Goal: Task Accomplishment & Management: Manage account settings

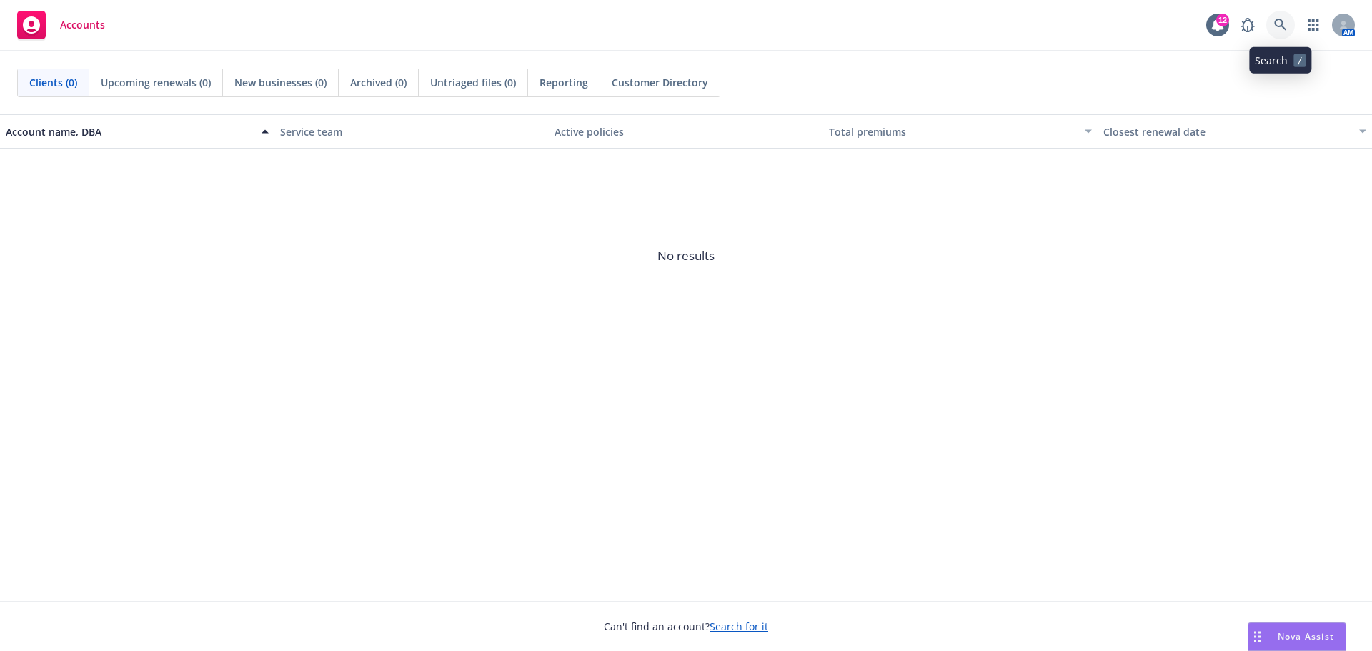
click at [1281, 23] on icon at bounding box center [1280, 25] width 13 height 13
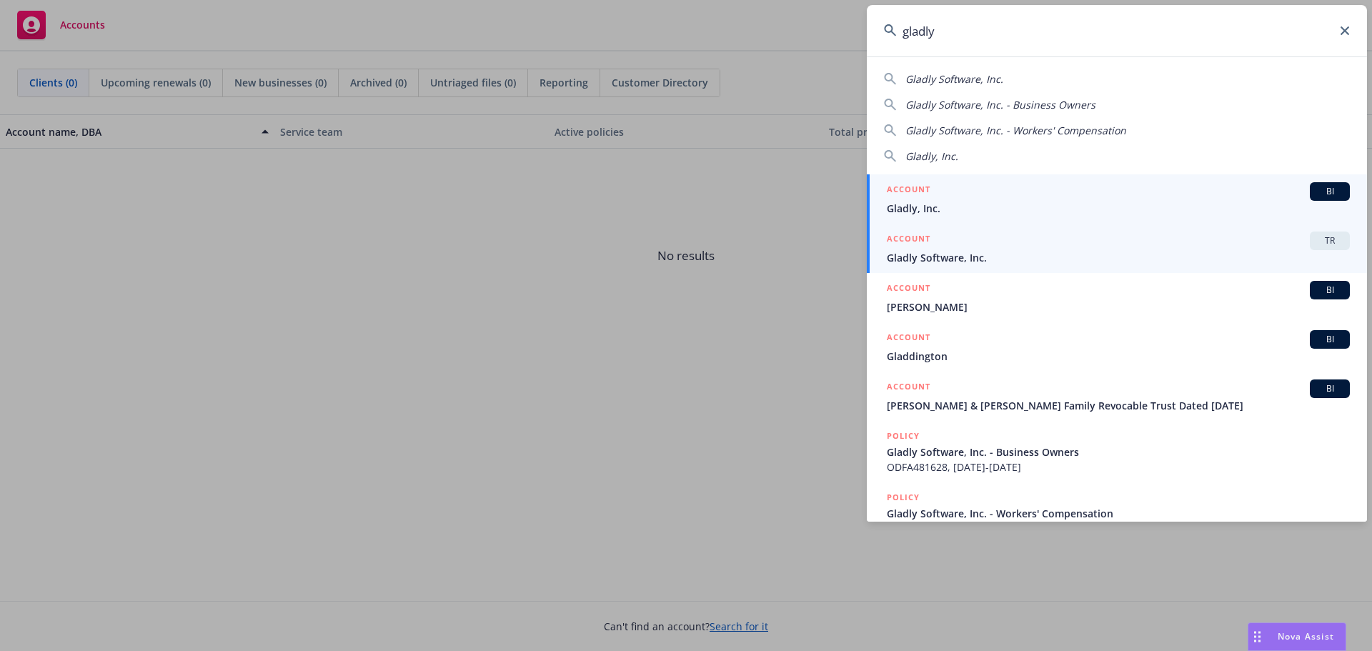
type input "gladly"
click at [939, 247] on div "ACCOUNT TR" at bounding box center [1118, 240] width 463 height 19
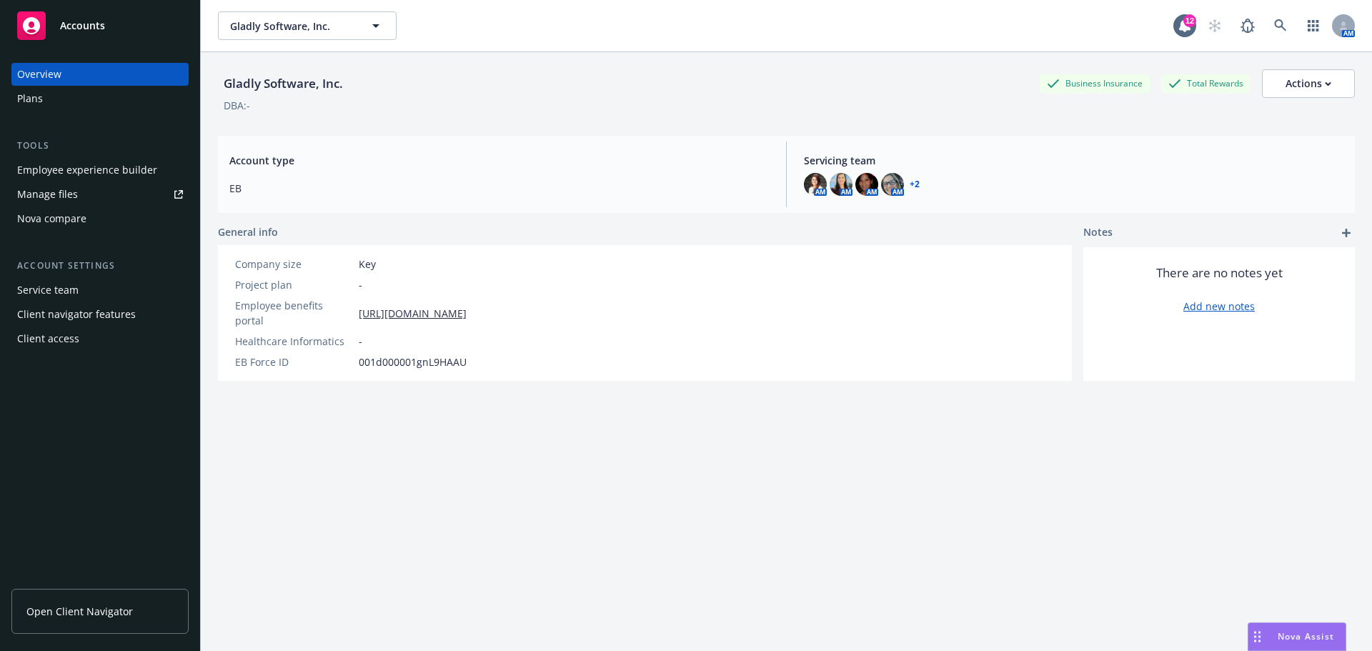
click at [129, 615] on span "Open Client Navigator" at bounding box center [79, 611] width 106 height 15
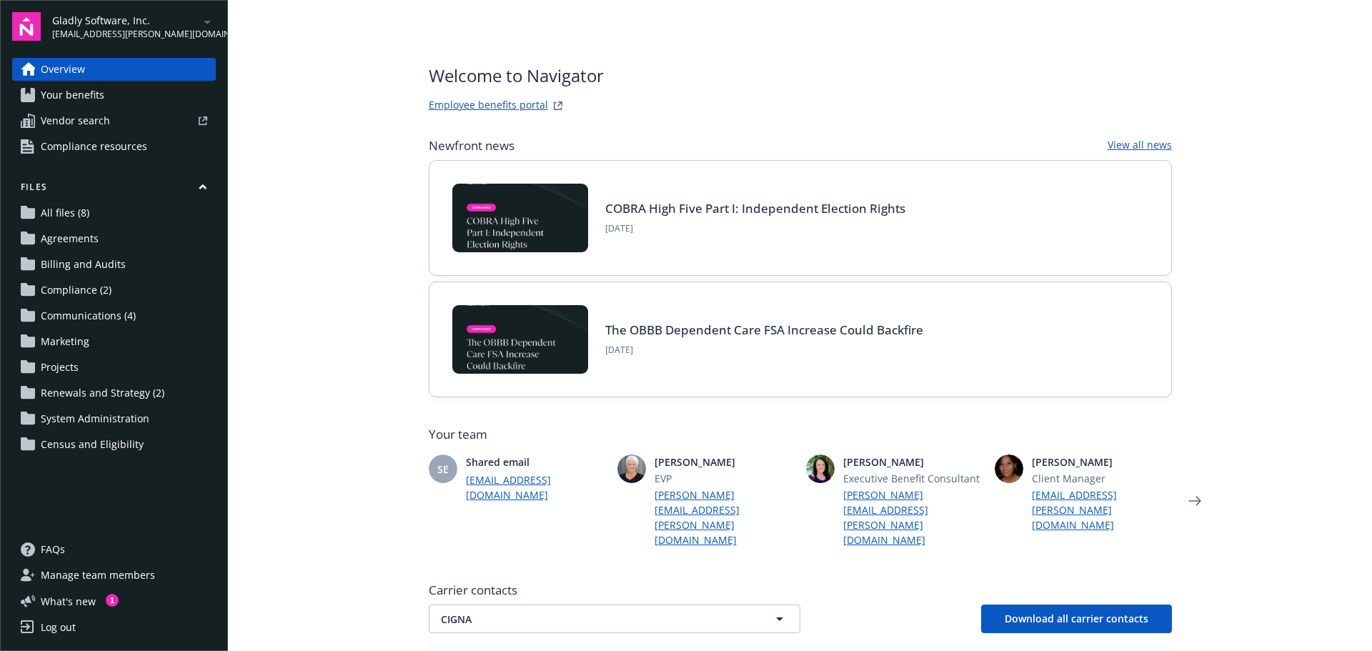
click at [116, 393] on span "Renewals and Strategy (2)" at bounding box center [103, 393] width 124 height 23
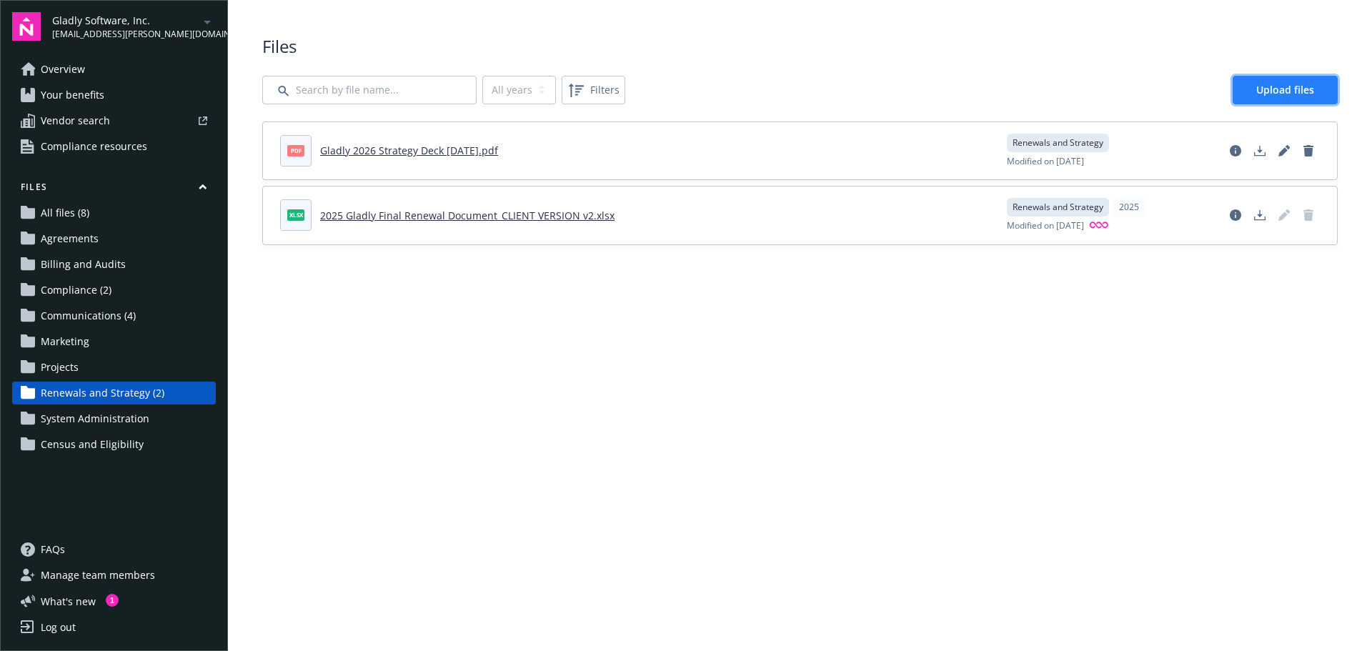
click at [1299, 87] on span "Upload files" at bounding box center [1285, 90] width 58 height 14
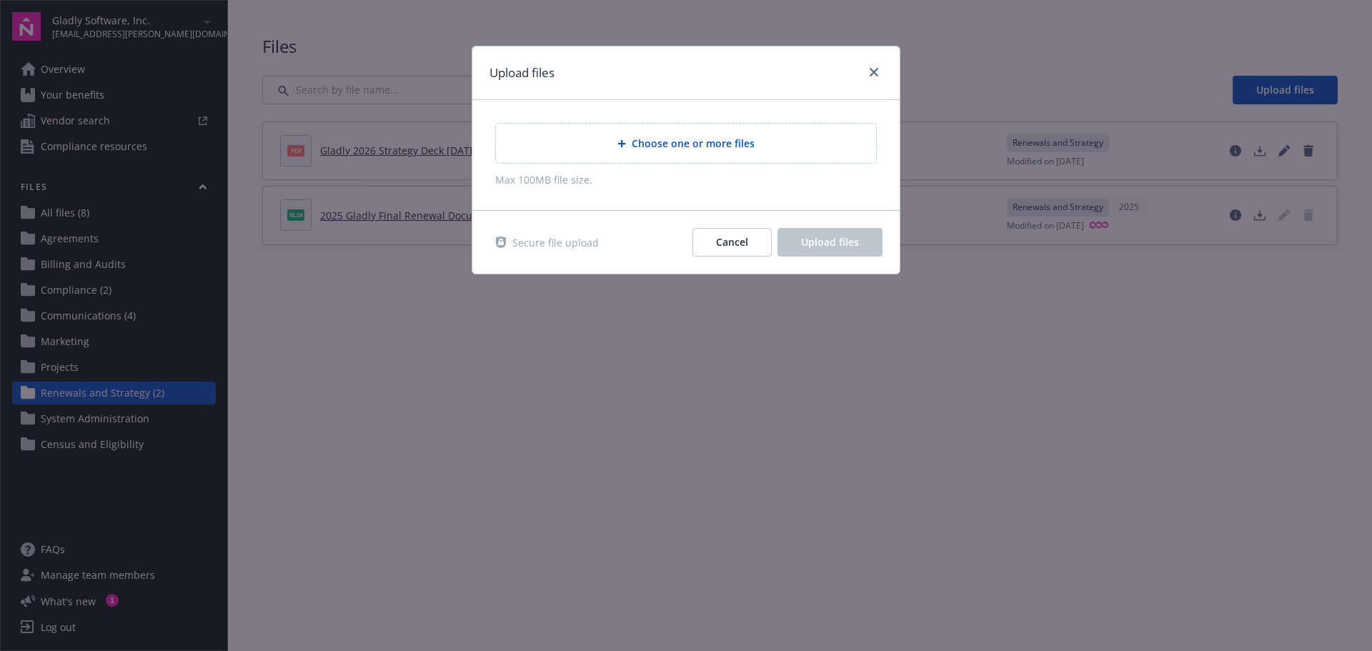
click at [707, 140] on span "Choose one or more files" at bounding box center [693, 143] width 123 height 15
click at [744, 139] on span "Choose one or more files" at bounding box center [693, 143] width 123 height 15
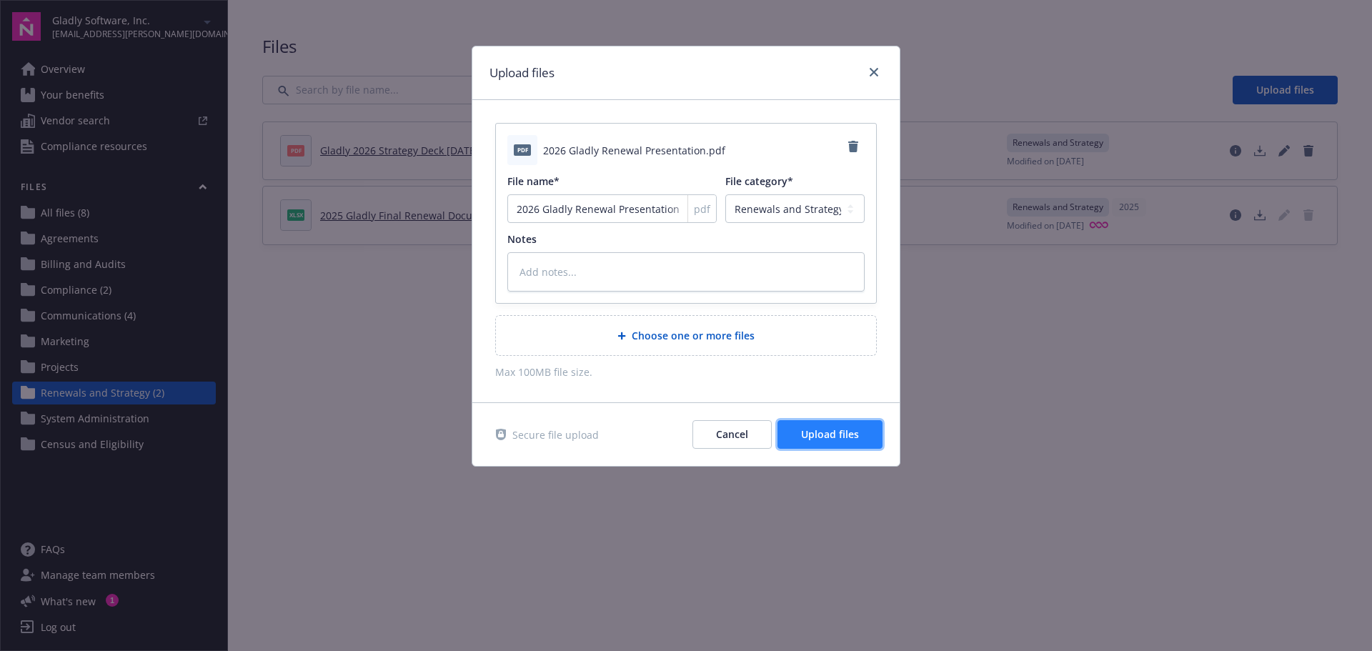
click at [817, 434] on span "Upload files" at bounding box center [830, 434] width 58 height 14
type textarea "x"
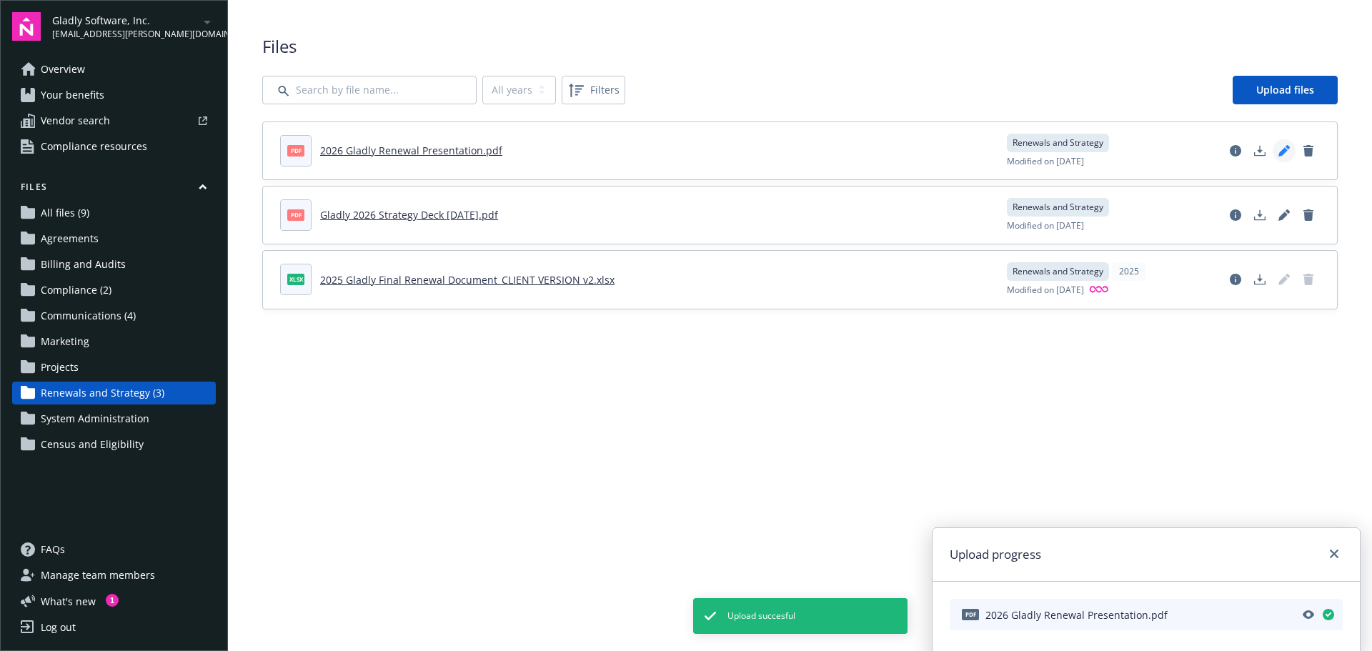
click at [1280, 149] on icon "Edit document" at bounding box center [1283, 150] width 11 height 11
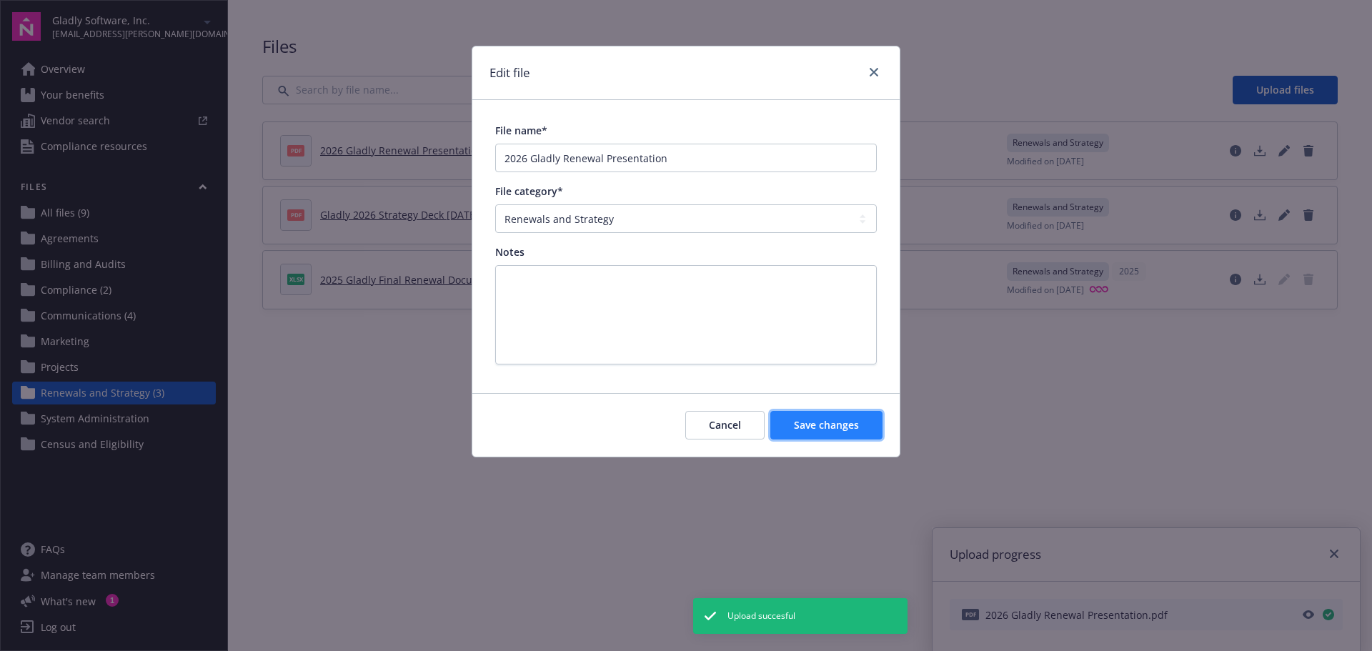
click at [843, 426] on span "Save changes" at bounding box center [826, 425] width 65 height 14
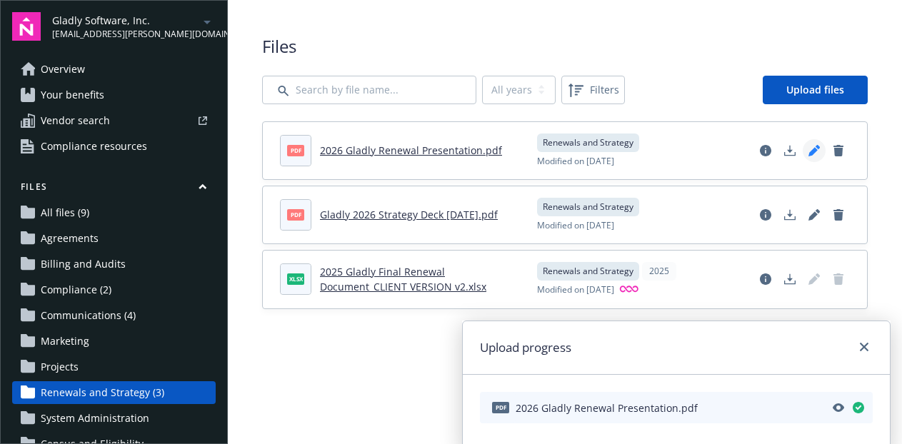
click at [814, 148] on icon "Edit document" at bounding box center [814, 150] width 11 height 11
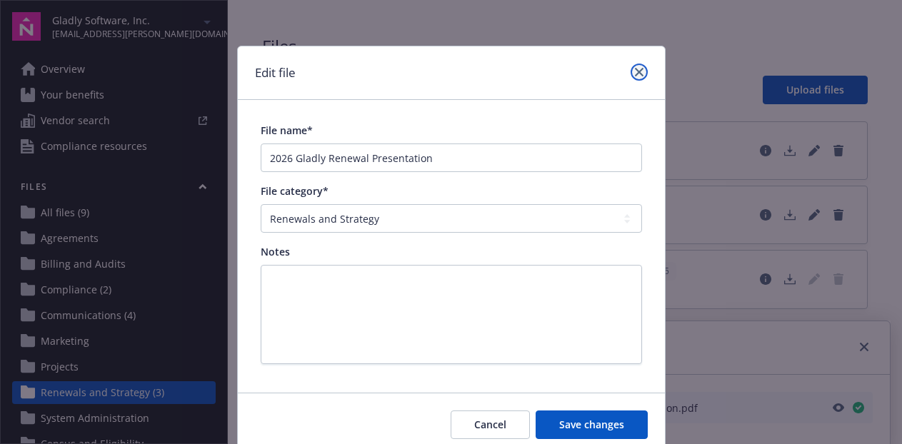
click at [631, 71] on link "close" at bounding box center [639, 72] width 17 height 17
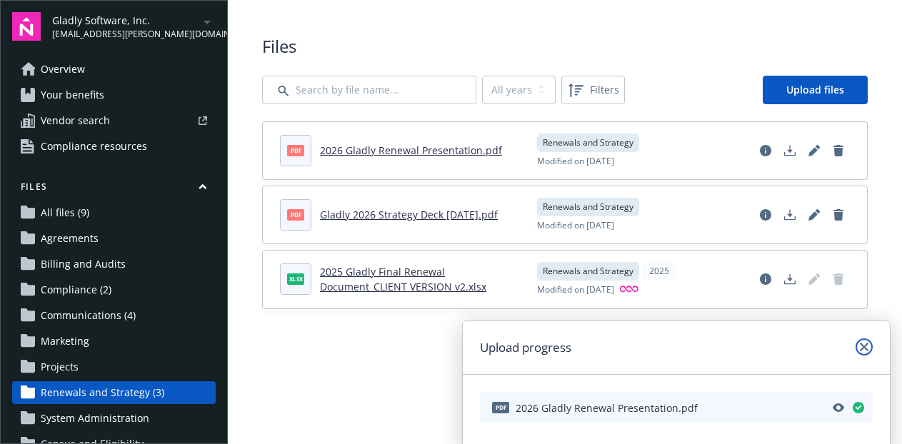
click at [859, 347] on link "close" at bounding box center [864, 347] width 17 height 17
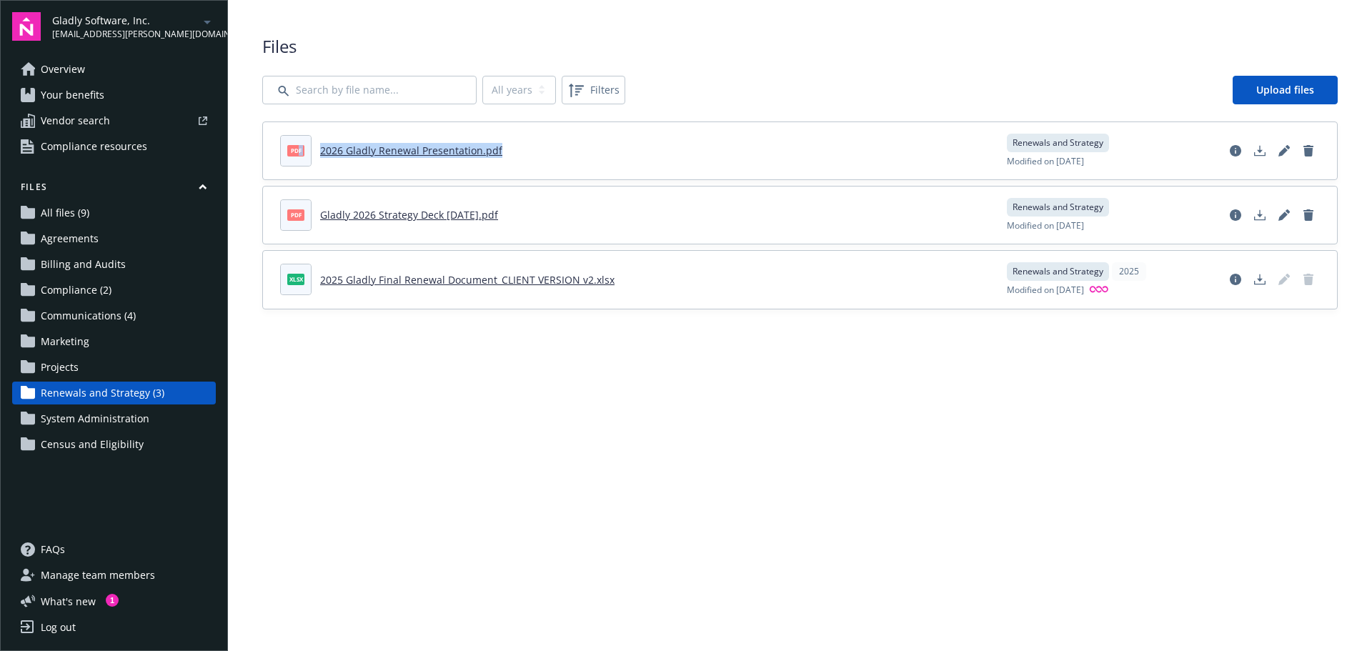
drag, startPoint x: 296, startPoint y: 149, endPoint x: 527, endPoint y: 156, distance: 230.1
click at [527, 156] on header "pdf 2026 Gladly Renewal Presentation.pdf" at bounding box center [634, 150] width 709 height 31
click at [509, 278] on link "2025 Gladly Final Renewal Document_CLIENT VERSION v2.xlsx" at bounding box center [467, 280] width 294 height 14
